Goal: Transaction & Acquisition: Purchase product/service

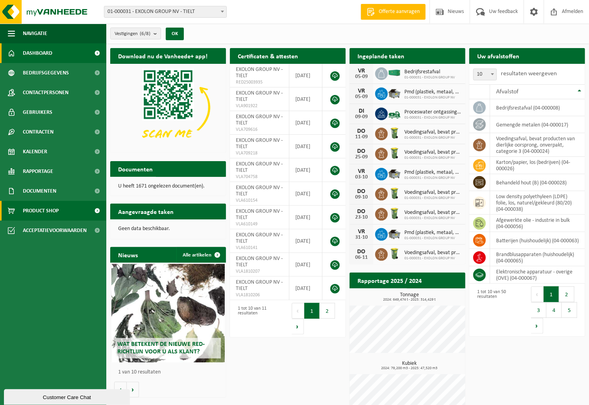
click at [33, 208] on span "Product Shop" at bounding box center [41, 211] width 36 height 20
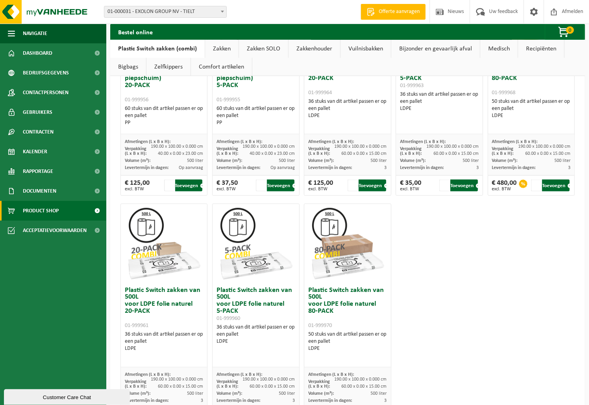
scroll to position [438, 0]
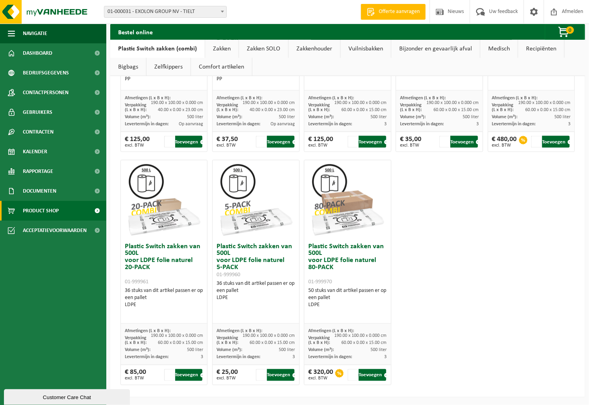
click at [221, 48] on link "Zakken" at bounding box center [221, 49] width 33 height 18
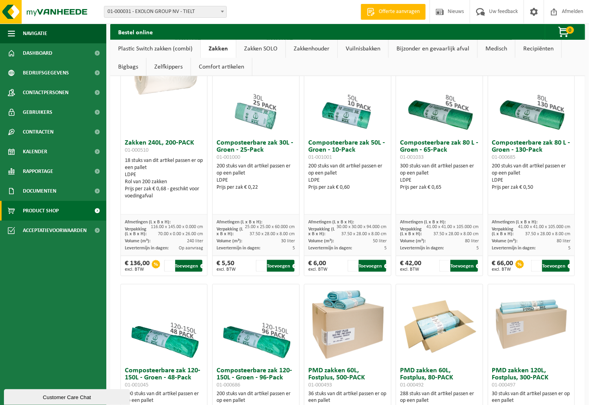
scroll to position [262, 0]
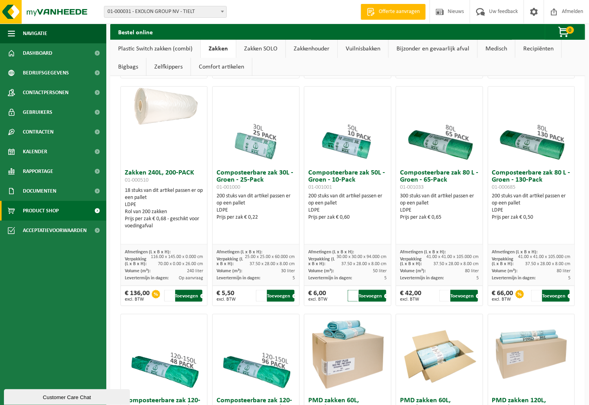
click at [349, 296] on input "1" at bounding box center [353, 296] width 10 height 12
click at [351, 293] on input "2" at bounding box center [353, 296] width 10 height 12
click at [351, 293] on input "3" at bounding box center [353, 296] width 10 height 12
click at [364, 294] on button "Toevoegen" at bounding box center [373, 296] width 28 height 12
type input "1"
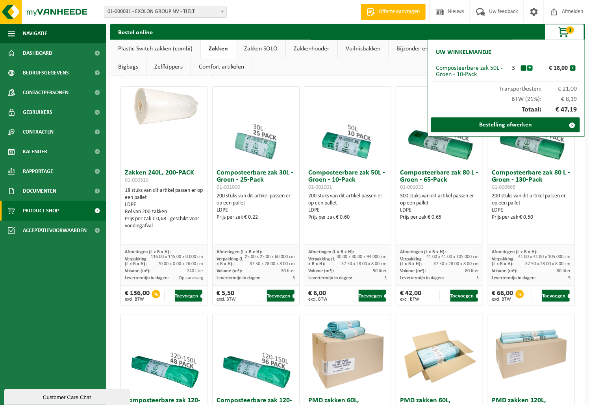
click at [530, 66] on button "+" at bounding box center [530, 68] width 6 height 6
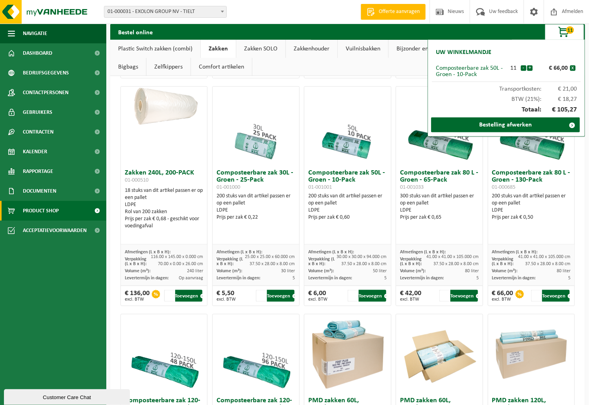
click at [530, 66] on button "+" at bounding box center [530, 68] width 6 height 6
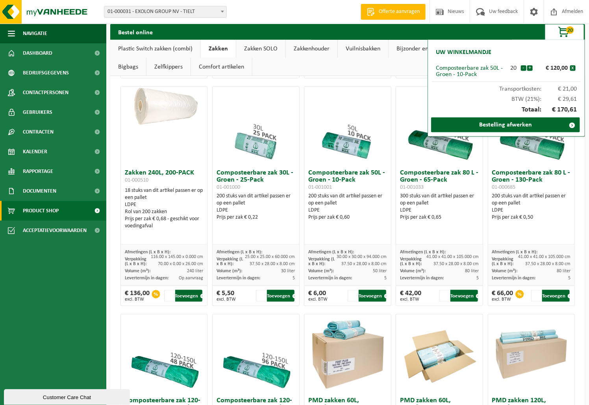
click at [530, 66] on button "+" at bounding box center [530, 68] width 6 height 6
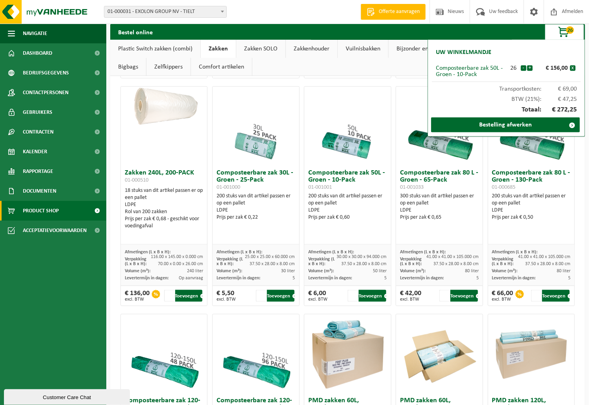
click at [530, 66] on button "+" at bounding box center [530, 68] width 6 height 6
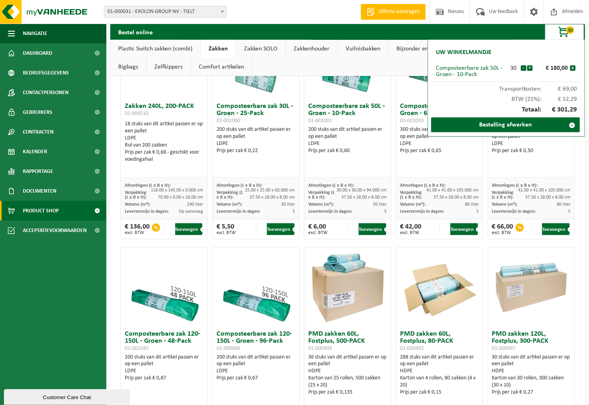
scroll to position [328, 0]
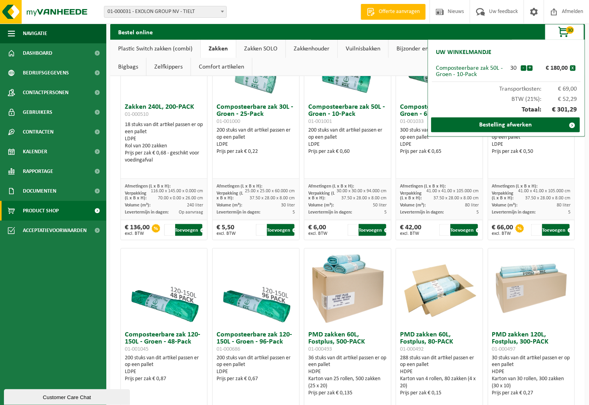
click at [374, 165] on div "Composteerbare zak 50L - [PERSON_NAME] - 10-Pack 01-001001 200 stuks van dit ar…" at bounding box center [347, 139] width 87 height 79
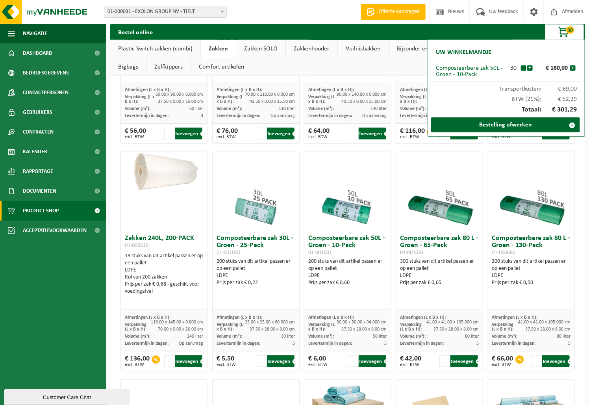
scroll to position [0, 0]
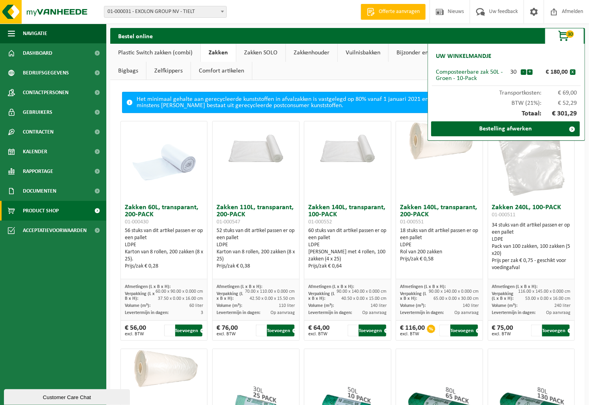
click at [160, 54] on link "Plastic Switch zakken (combi)" at bounding box center [155, 53] width 90 height 18
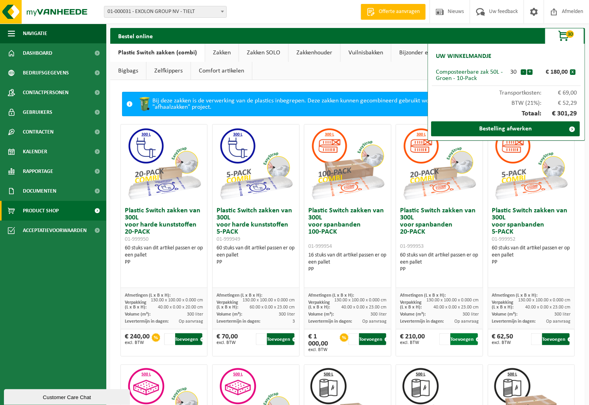
click at [462, 339] on button "Toevoegen" at bounding box center [465, 339] width 28 height 12
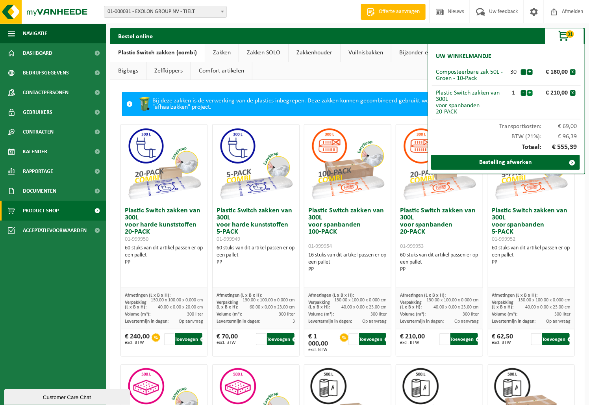
click at [531, 93] on button "+" at bounding box center [530, 93] width 6 height 6
click at [226, 51] on link "Zakken" at bounding box center [221, 53] width 33 height 18
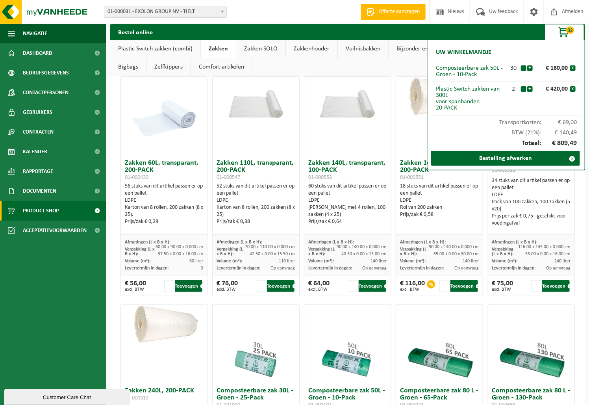
scroll to position [65, 0]
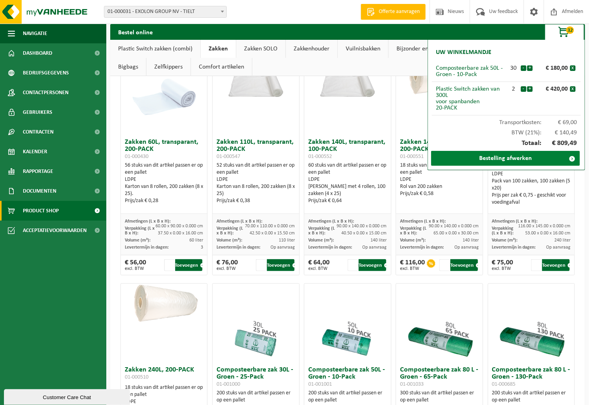
click at [526, 161] on link "Bestelling afwerken" at bounding box center [505, 158] width 149 height 15
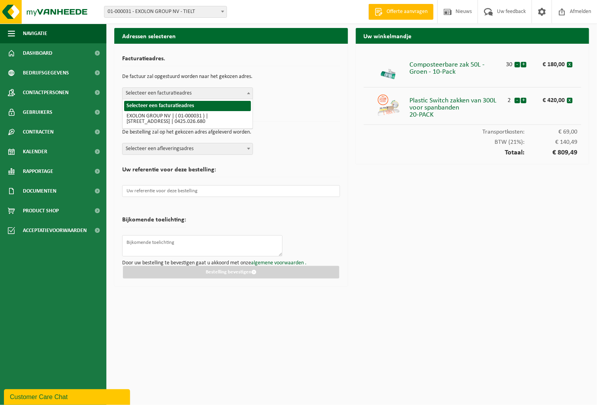
click at [169, 91] on span "Selecteer een facturatieadres" at bounding box center [187, 93] width 130 height 11
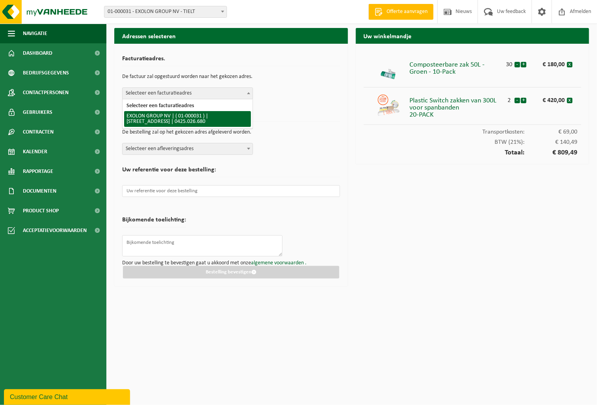
select select "6"
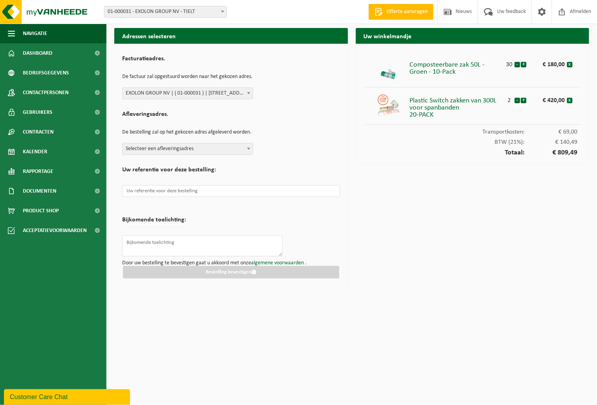
click at [144, 147] on span "Selecteer een afleveringsadres" at bounding box center [187, 148] width 130 height 11
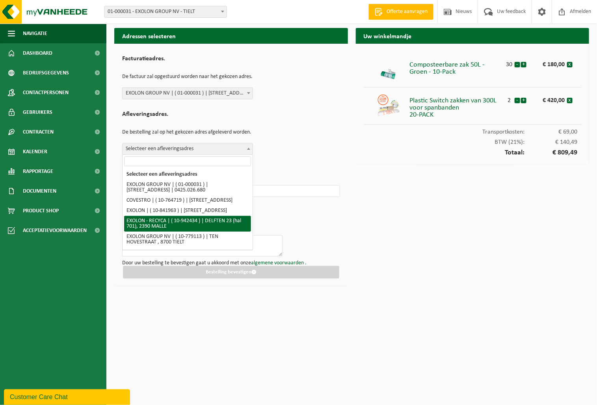
scroll to position [31, 0]
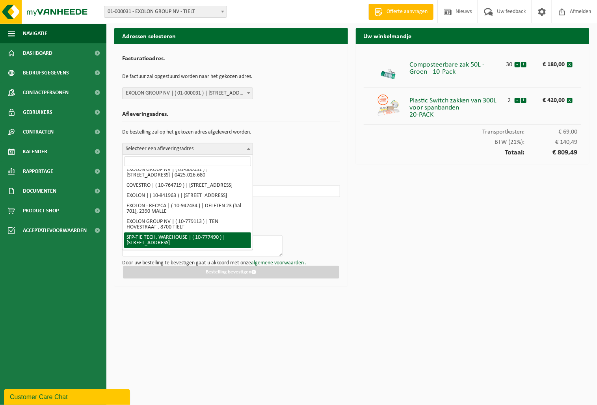
select select "24483"
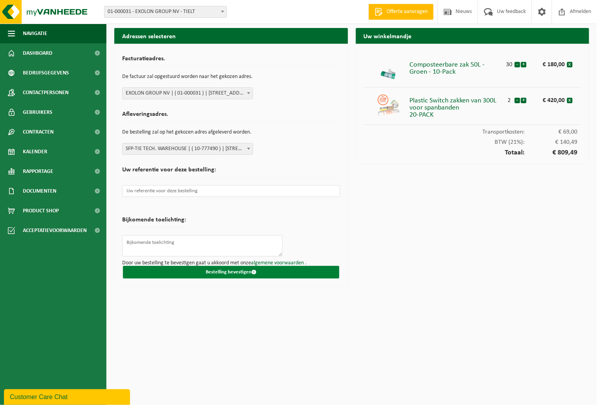
click at [232, 275] on button "Bestelling bevestigen" at bounding box center [231, 272] width 216 height 13
